Goal: Navigation & Orientation: Find specific page/section

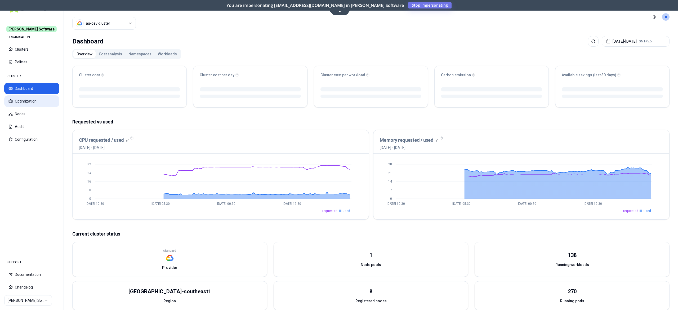
click at [23, 101] on button "Optimization" at bounding box center [31, 101] width 55 height 12
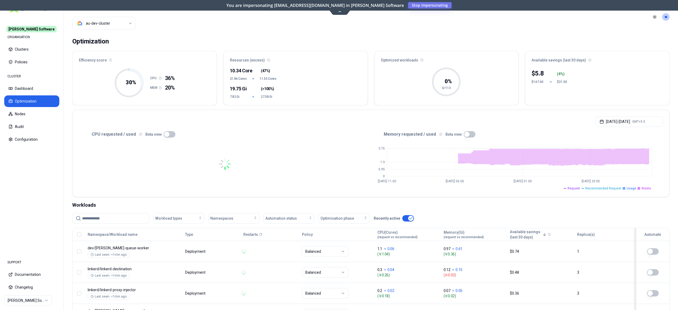
scroll to position [53, 0]
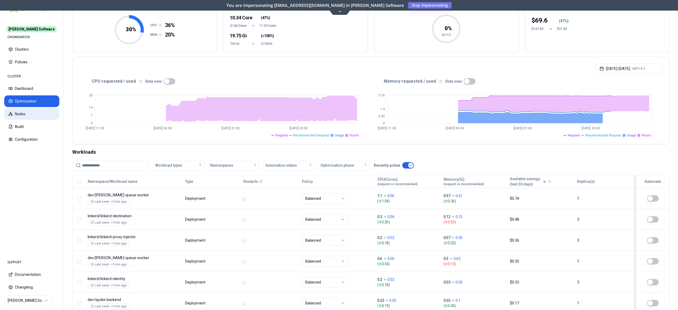
click at [21, 114] on button "Nodes" at bounding box center [31, 114] width 55 height 12
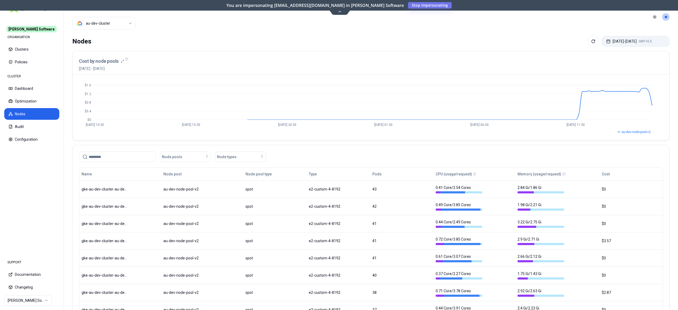
click at [625, 38] on button "Sep 23, 2025 - Sep 30, 2025 GMT+5.5" at bounding box center [636, 41] width 68 height 11
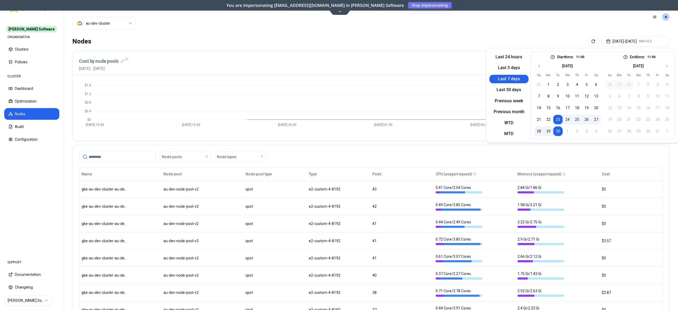
click at [551, 128] on button "29" at bounding box center [549, 131] width 10 height 10
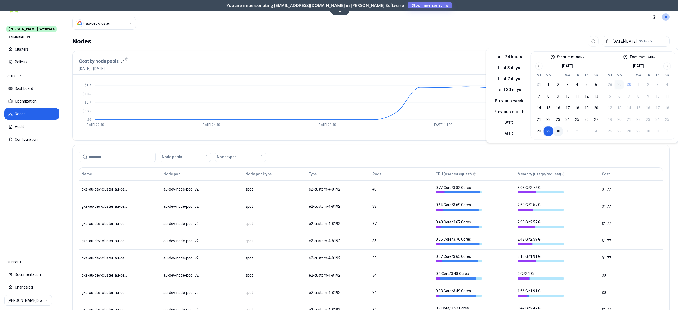
click at [560, 132] on button "30" at bounding box center [558, 131] width 10 height 10
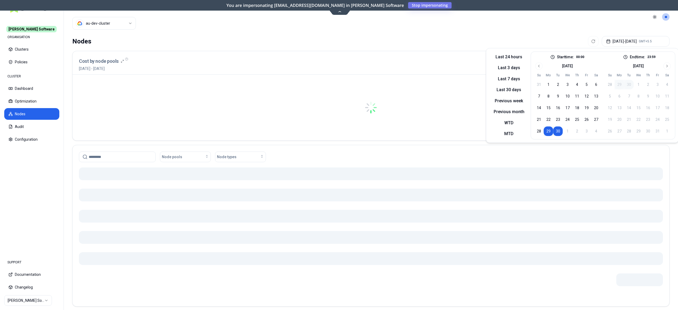
click at [419, 29] on header "Cluster au-dev-cluster Toggle theme **" at bounding box center [371, 17] width 614 height 34
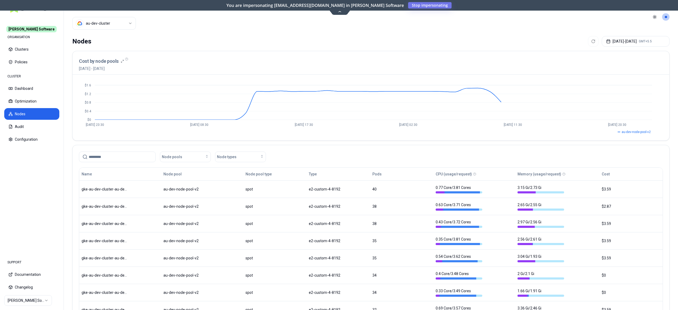
click at [111, 29] on html "Rex Software ORGANISATION Clusters Policies CLUSTER Dashboard Optimization Node…" at bounding box center [339, 155] width 678 height 310
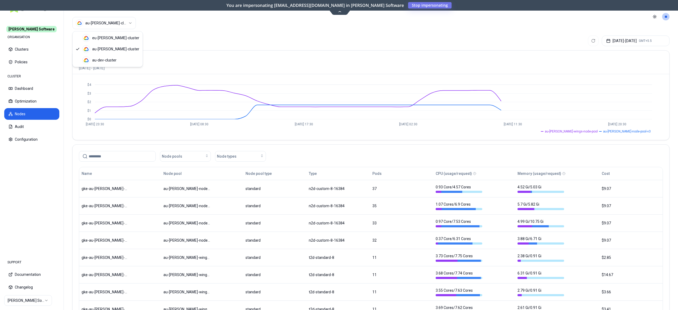
click at [114, 21] on html "Rex Software ORGANISATION Clusters Policies CLUSTER Dashboard Optimization Node…" at bounding box center [339, 155] width 678 height 310
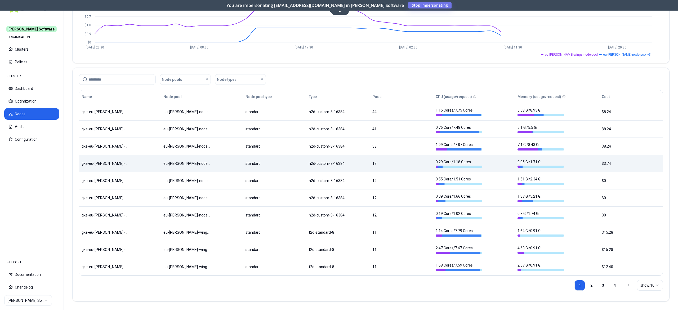
scroll to position [79, 0]
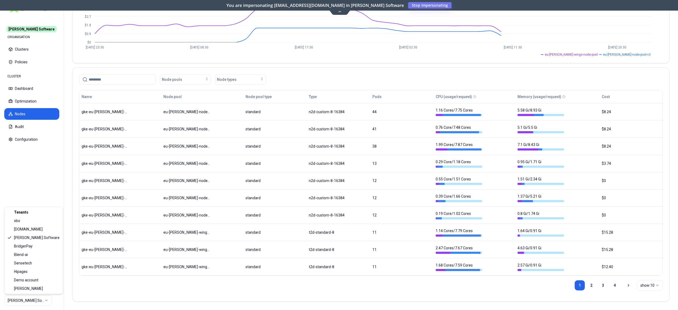
click at [34, 297] on html "Rex Software ORGANISATION Clusters Policies CLUSTER Dashboard Optimization Node…" at bounding box center [339, 155] width 678 height 310
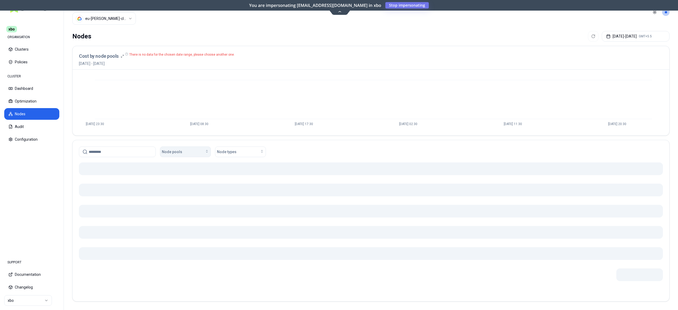
scroll to position [4, 0]
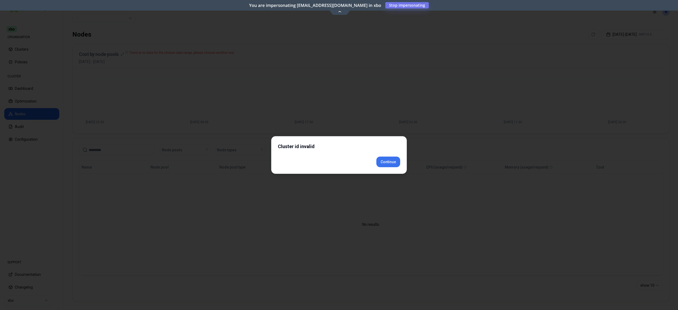
click at [387, 172] on div "Cluster id invalid Continue" at bounding box center [339, 155] width 136 height 38
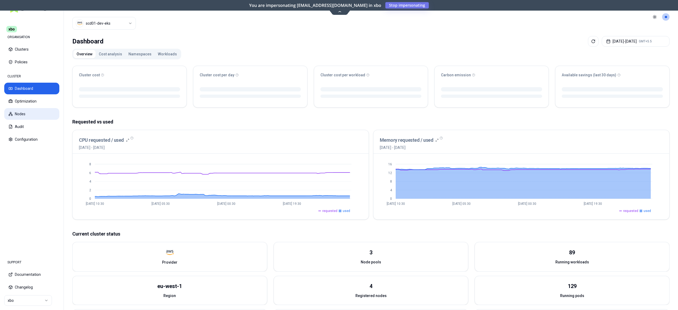
click at [21, 117] on button "Nodes" at bounding box center [31, 114] width 55 height 12
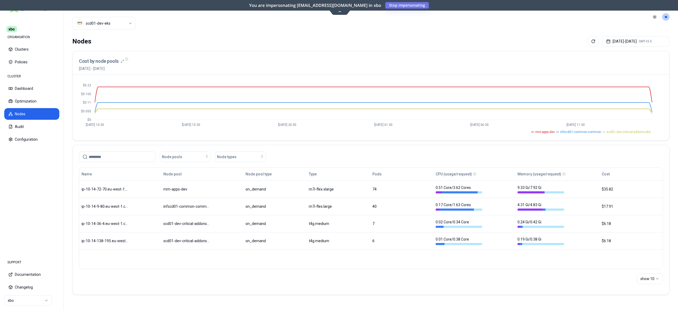
click at [19, 300] on html "xbo ORGANISATION Clusters Policies CLUSTER Dashboard Optimization Nodes Audit C…" at bounding box center [339, 155] width 678 height 310
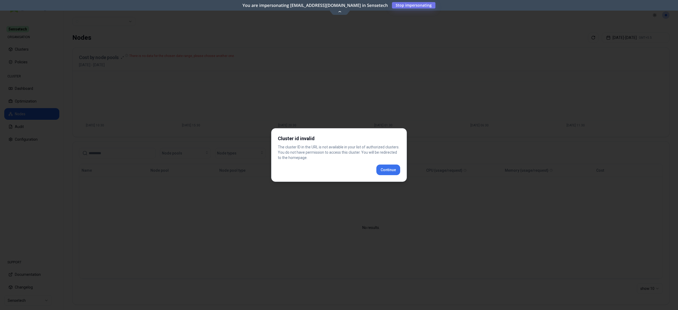
click at [380, 171] on div "Cluster id invalid The cluster ID in the URL is not available in your list of a…" at bounding box center [339, 154] width 136 height 53
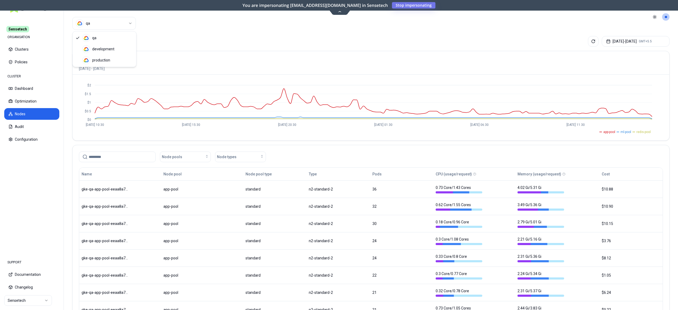
click at [118, 27] on html "Sensetech ORGANISATION Clusters Policies CLUSTER Dashboard Optimization Nodes A…" at bounding box center [339, 155] width 678 height 310
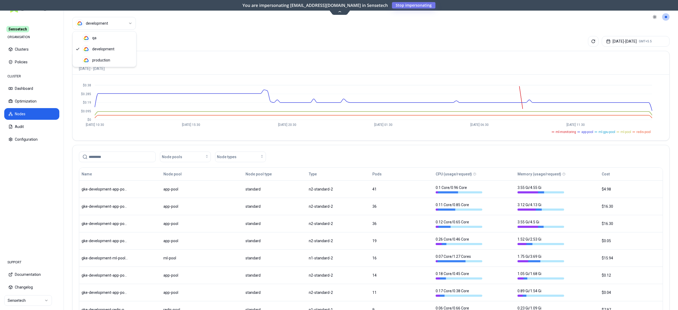
click at [122, 24] on html "Sensetech ORGANISATION Clusters Policies CLUSTER Dashboard Optimization Nodes A…" at bounding box center [339, 155] width 678 height 310
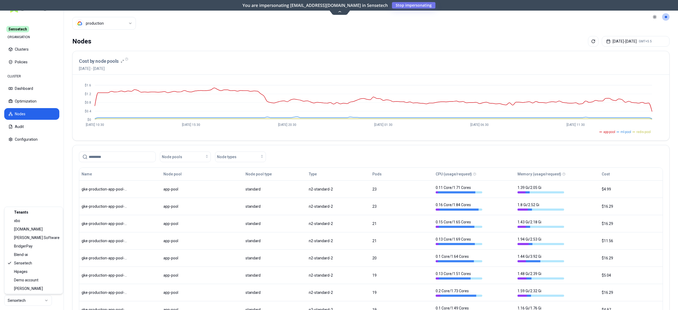
click at [29, 298] on html "Sensetech ORGANISATION Clusters Policies CLUSTER Dashboard Optimization Nodes A…" at bounding box center [339, 155] width 678 height 310
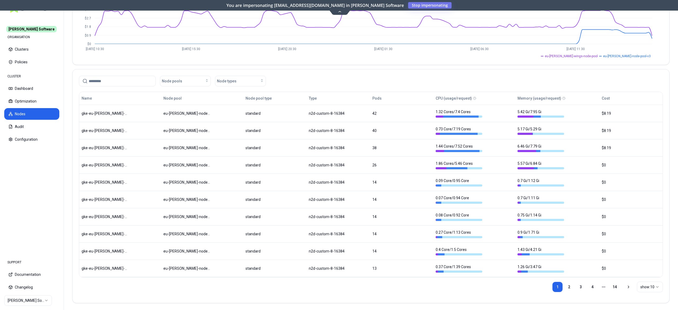
scroll to position [79, 0]
click at [25, 298] on html "Rex Software ORGANISATION Clusters Policies CLUSTER Dashboard Optimization Node…" at bounding box center [339, 155] width 678 height 310
click at [113, 295] on html "Rex Software ORGANISATION Clusters Policies CLUSTER Dashboard Optimization Node…" at bounding box center [339, 155] width 678 height 310
click at [113, 295] on div "Name Node pool Node pool type Type Pods CPU (usage/request) Memory (usage/reque…" at bounding box center [371, 195] width 597 height 212
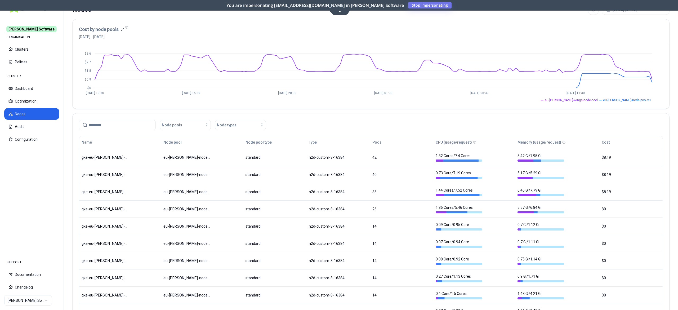
scroll to position [0, 0]
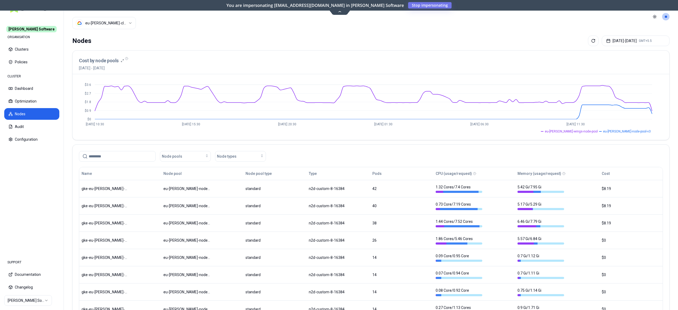
click at [127, 24] on html "Rex Software ORGANISATION Clusters Policies CLUSTER Dashboard Optimization Node…" at bounding box center [339, 155] width 678 height 310
click at [113, 21] on html "Rex Software ORGANISATION Clusters Policies CLUSTER Dashboard Optimization Node…" at bounding box center [339, 155] width 678 height 310
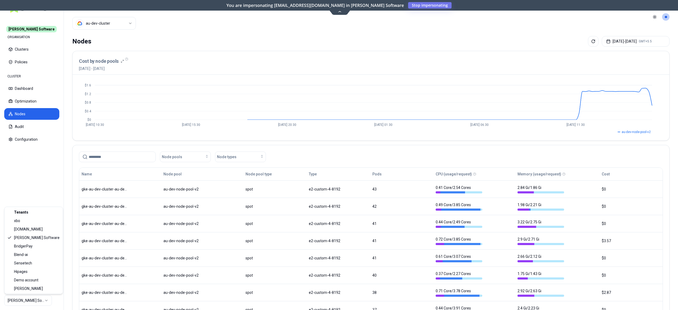
click at [15, 297] on html "Rex Software ORGANISATION Clusters Policies CLUSTER Dashboard Optimization Node…" at bounding box center [339, 155] width 678 height 310
drag, startPoint x: 22, startPoint y: 270, endPoint x: 21, endPoint y: 265, distance: 5.0
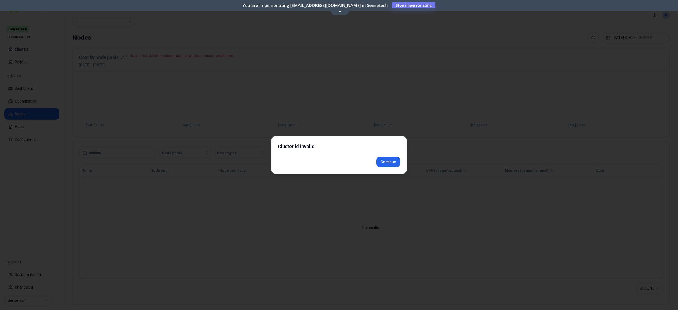
click at [379, 171] on div "Cluster id invalid Continue" at bounding box center [339, 155] width 136 height 38
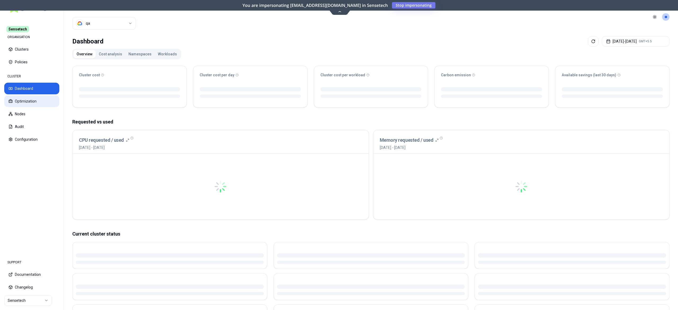
click at [34, 101] on button "Optimization" at bounding box center [31, 101] width 55 height 12
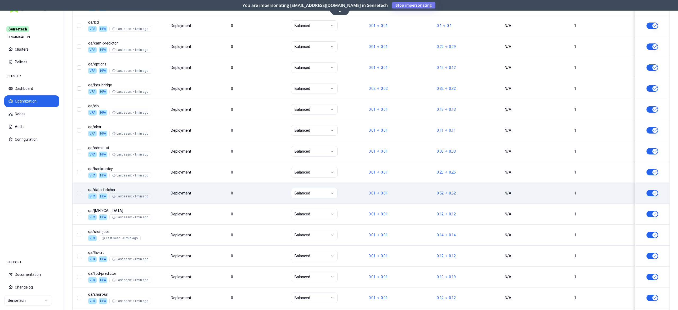
scroll to position [595, 0]
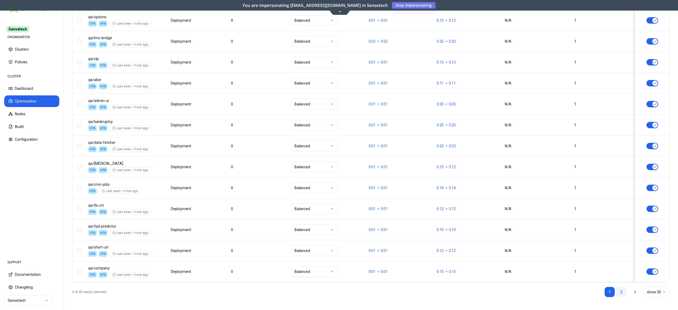
click at [622, 290] on link "2" at bounding box center [621, 291] width 11 height 11
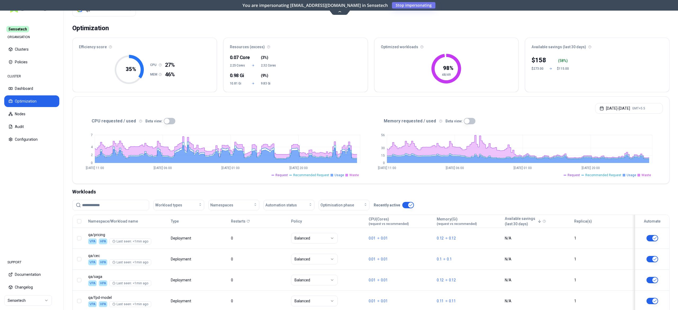
scroll to position [0, 0]
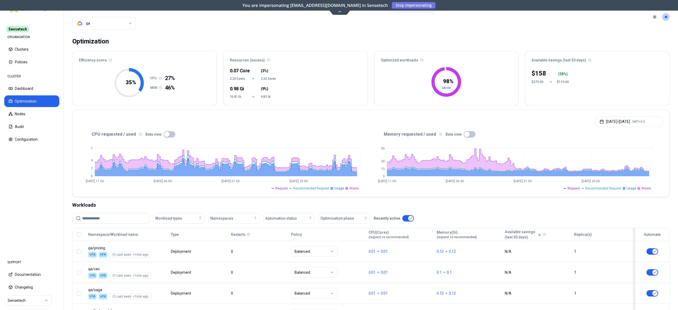
click at [104, 18] on html "Sensetech ORGANISATION Clusters Policies CLUSTER Dashboard Optimization Nodes A…" at bounding box center [339, 155] width 678 height 310
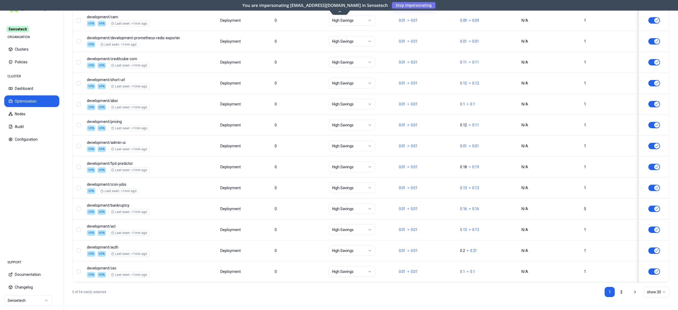
scroll to position [595, 0]
click at [619, 290] on link "2" at bounding box center [621, 291] width 11 height 11
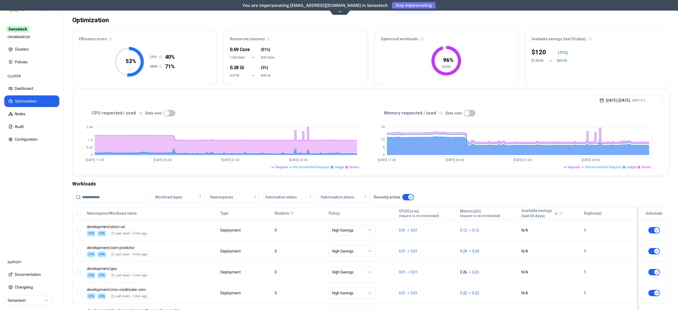
scroll to position [0, 0]
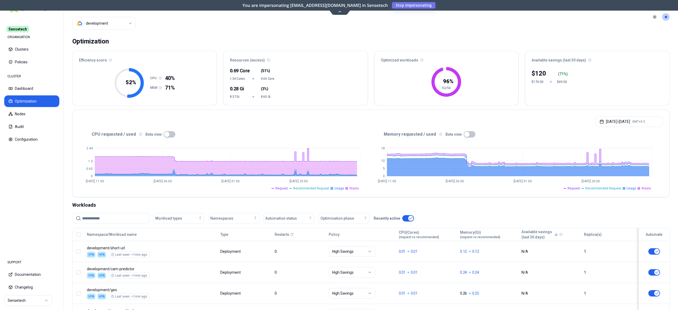
click at [101, 19] on html "Sensetech ORGANISATION Clusters Policies CLUSTER Dashboard Optimization Nodes A…" at bounding box center [339, 155] width 678 height 310
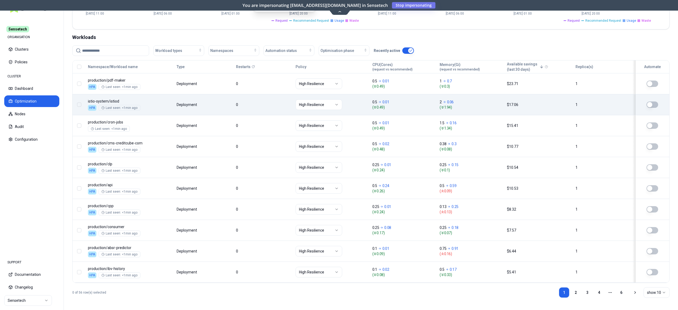
scroll to position [172, 0]
